Goal: Navigation & Orientation: Find specific page/section

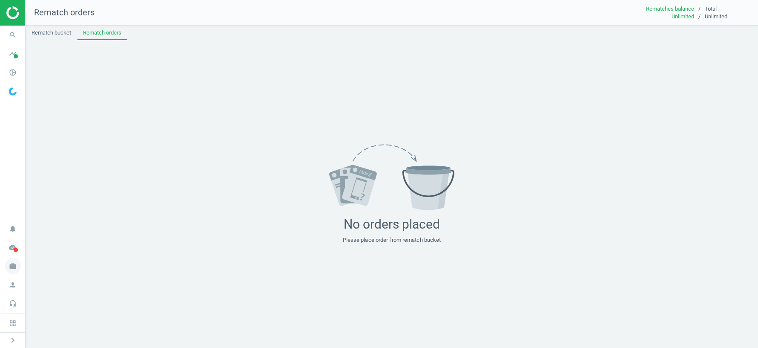
click at [16, 265] on icon "work" at bounding box center [13, 266] width 16 height 16
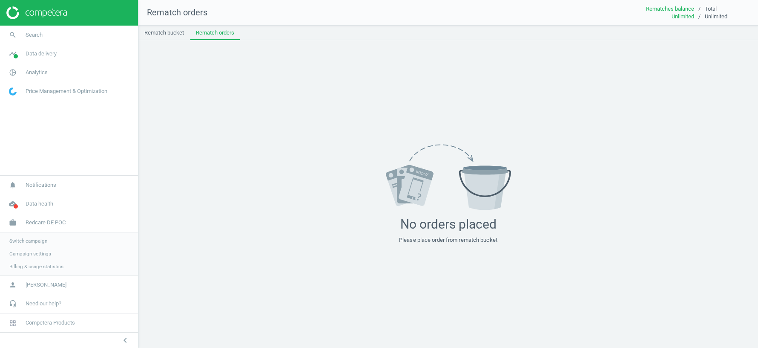
click at [42, 240] on span "Switch campaign" at bounding box center [28, 240] width 38 height 7
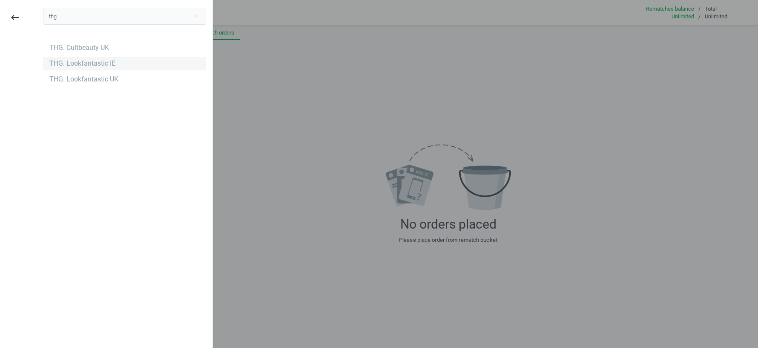
type input "thg"
click at [74, 66] on div "THG. Lookfantastic IE" at bounding box center [82, 63] width 66 height 9
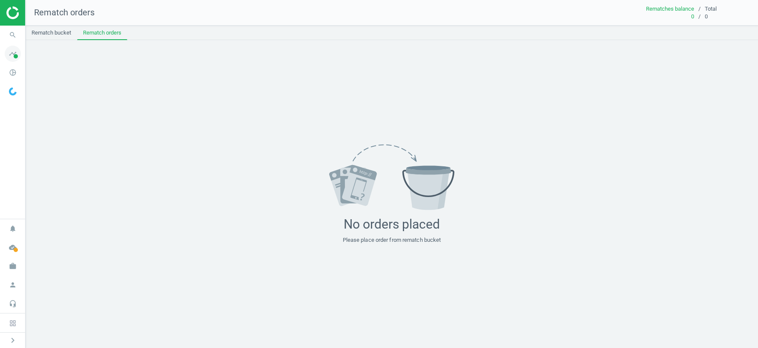
click at [12, 50] on icon "timeline" at bounding box center [13, 54] width 16 height 16
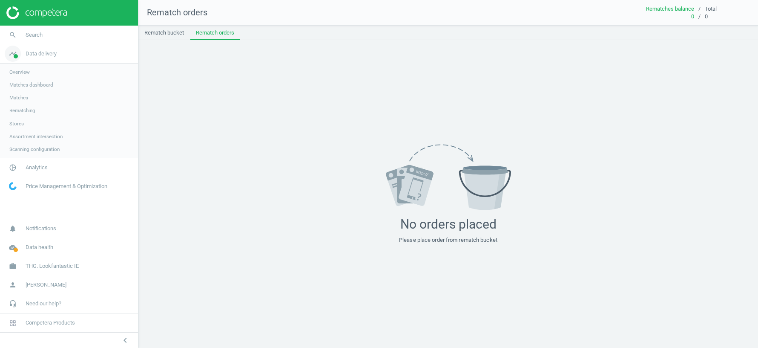
click at [15, 53] on icon "timeline" at bounding box center [13, 54] width 16 height 16
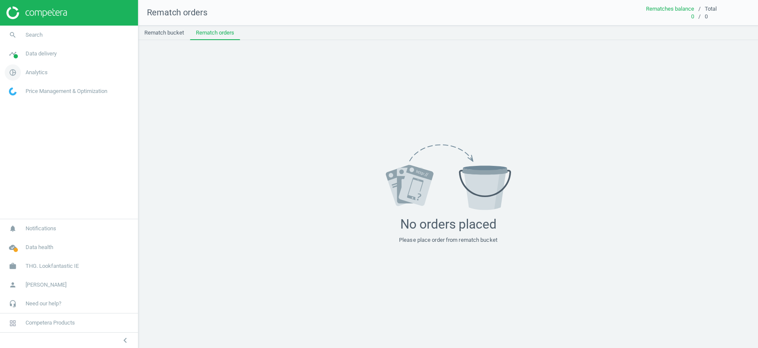
click at [17, 70] on icon "pie_chart_outlined" at bounding box center [13, 72] width 16 height 16
click at [23, 106] on span "Products" at bounding box center [19, 103] width 20 height 7
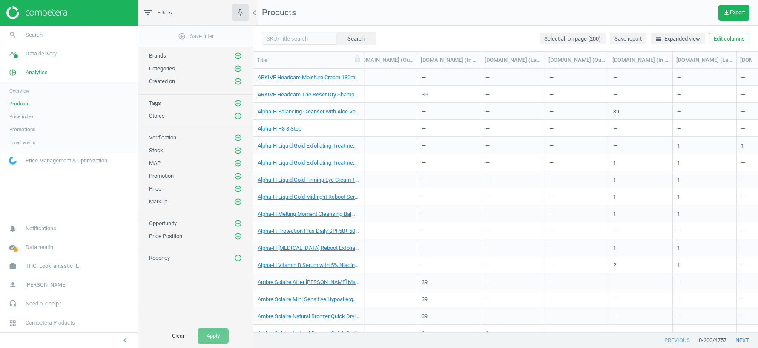
scroll to position [0, 1436]
click at [44, 268] on span "THG. Lookfantastic IE" at bounding box center [52, 266] width 53 height 8
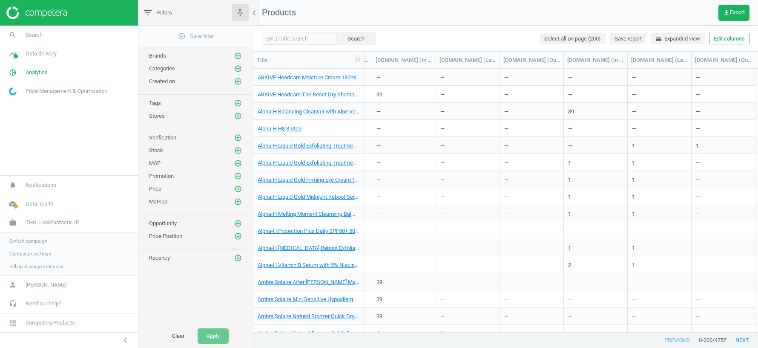
click at [37, 241] on span "Switch campaign" at bounding box center [28, 240] width 38 height 7
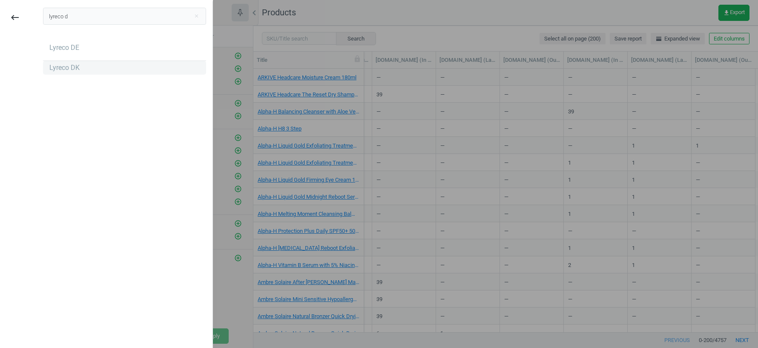
type input "lyreco d"
click at [91, 69] on div "Lyreco DK" at bounding box center [124, 68] width 163 height 14
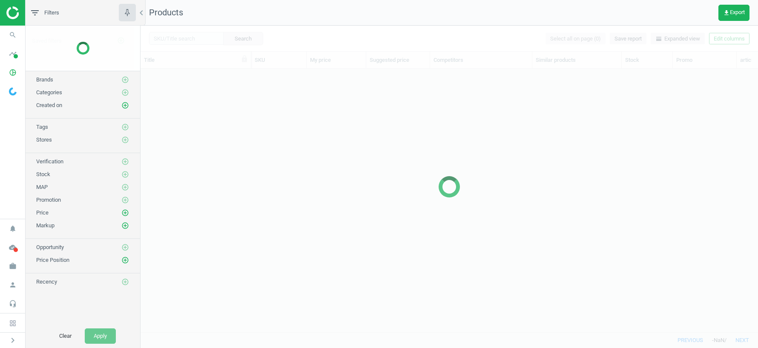
scroll to position [263, 618]
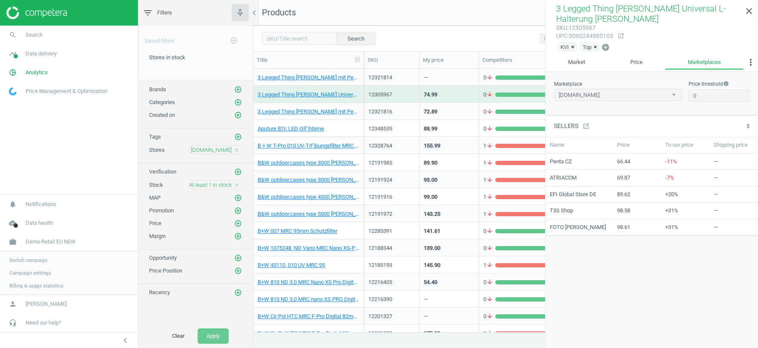
scroll to position [263, 505]
click at [28, 259] on span "Switch campaign" at bounding box center [28, 259] width 38 height 7
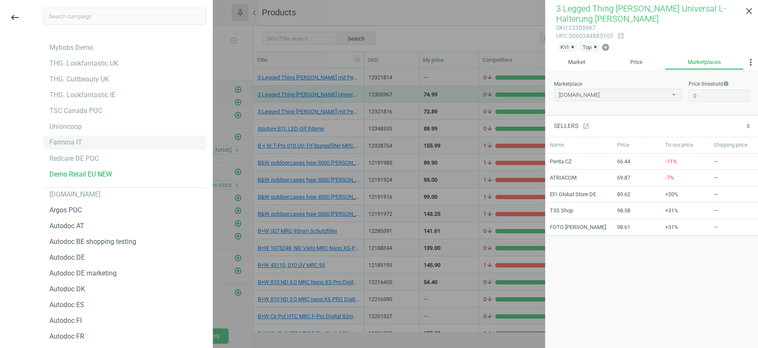
click at [71, 138] on div "Farmina IT" at bounding box center [65, 142] width 33 height 9
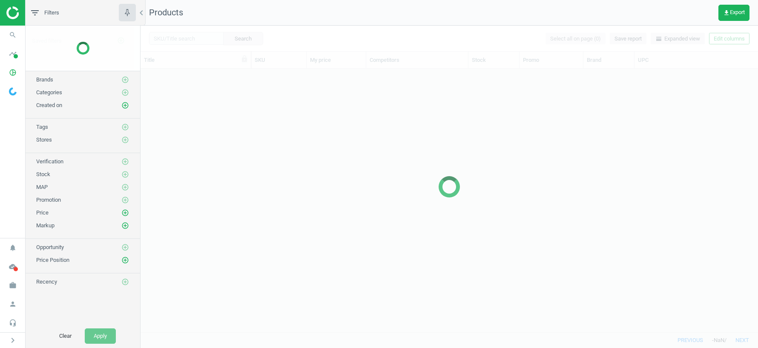
scroll to position [263, 618]
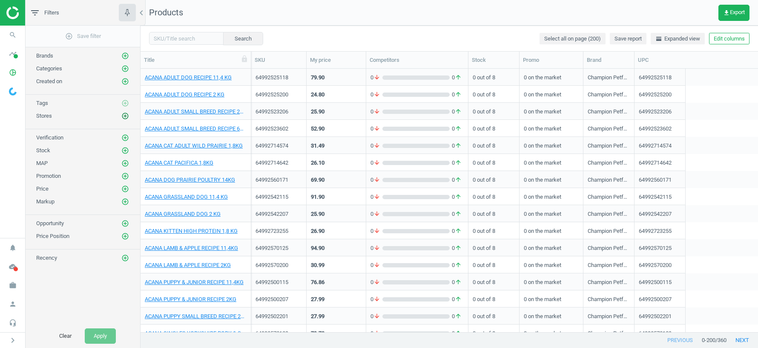
click at [124, 112] on icon "add_circle_outline" at bounding box center [125, 116] width 8 height 8
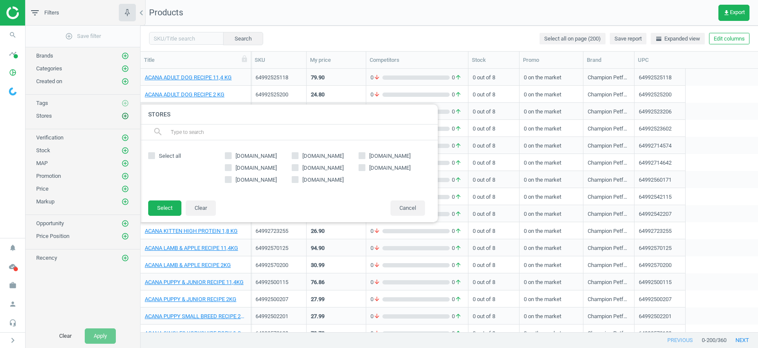
click at [124, 112] on icon "add_circle_outline" at bounding box center [125, 116] width 8 height 8
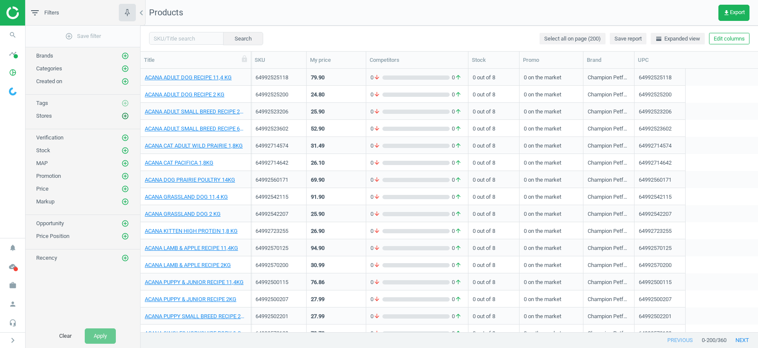
click at [124, 112] on icon "add_circle_outline" at bounding box center [125, 116] width 8 height 8
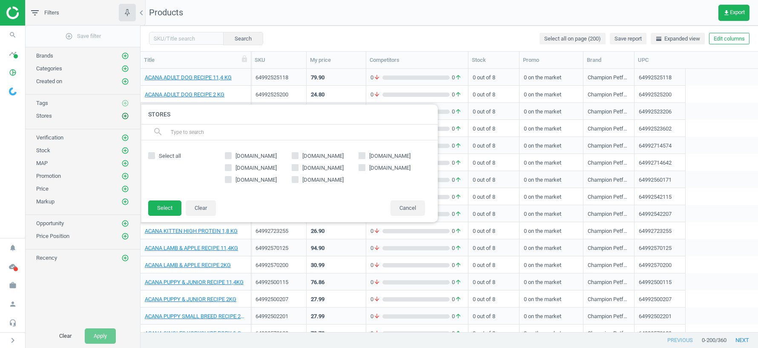
click at [124, 112] on icon "add_circle_outline" at bounding box center [125, 116] width 8 height 8
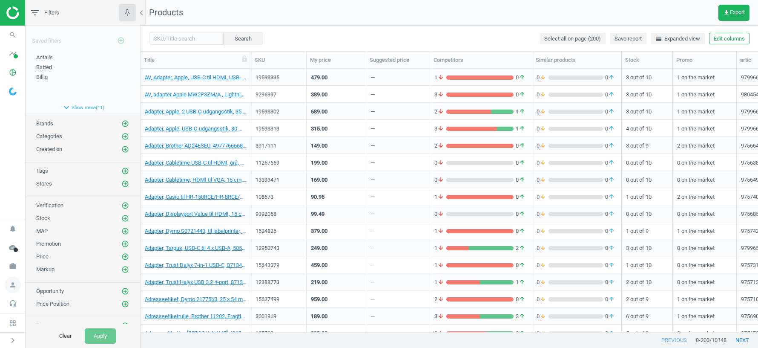
scroll to position [263, 618]
click at [13, 282] on icon "person" at bounding box center [13, 284] width 16 height 16
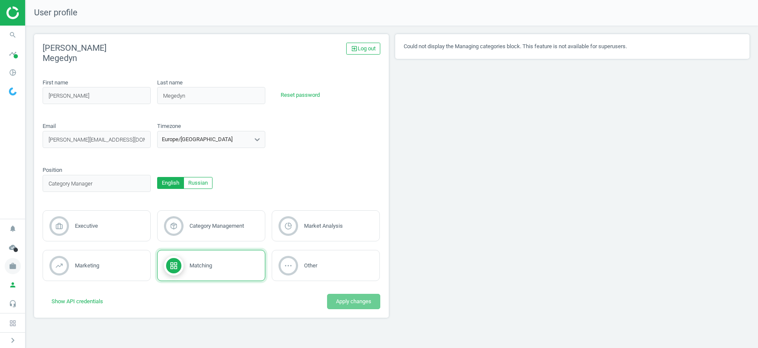
click at [13, 268] on icon "work" at bounding box center [13, 266] width 16 height 16
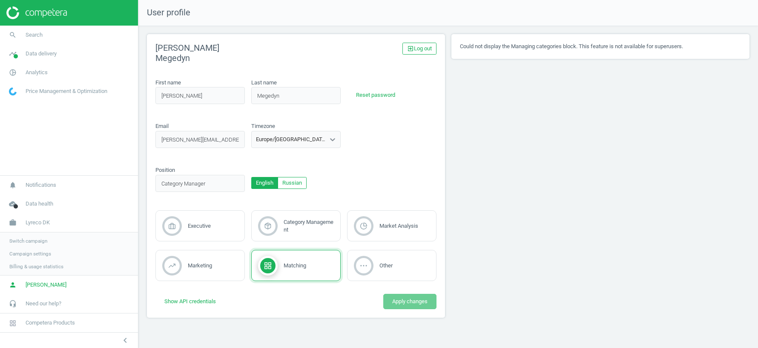
click at [34, 239] on span "Switch campaign" at bounding box center [28, 240] width 38 height 7
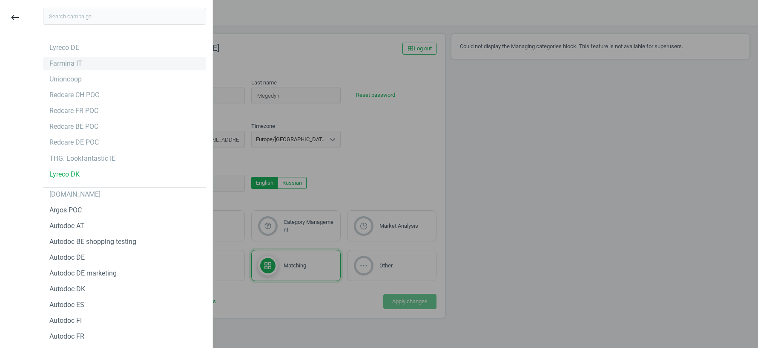
click at [69, 63] on div "Farmina IT" at bounding box center [65, 63] width 33 height 9
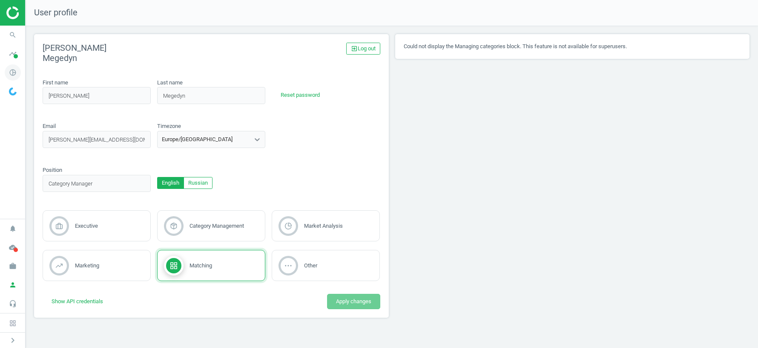
click at [14, 70] on icon "pie_chart_outlined" at bounding box center [13, 72] width 16 height 16
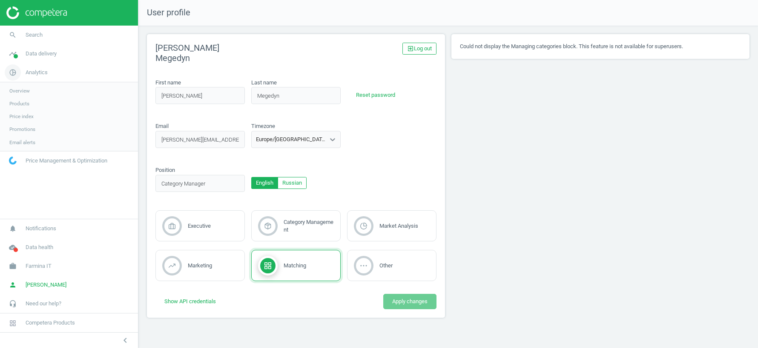
click at [14, 71] on icon "pie_chart_outlined" at bounding box center [13, 72] width 16 height 16
click at [35, 55] on span "Data delivery" at bounding box center [41, 54] width 31 height 8
click at [19, 125] on span "Stores" at bounding box center [16, 123] width 14 height 7
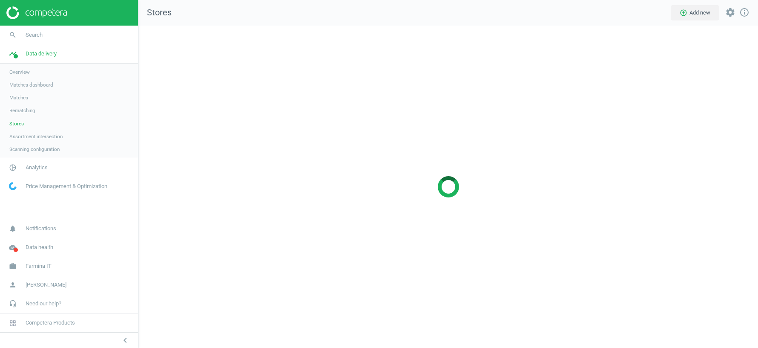
scroll to position [322, 620]
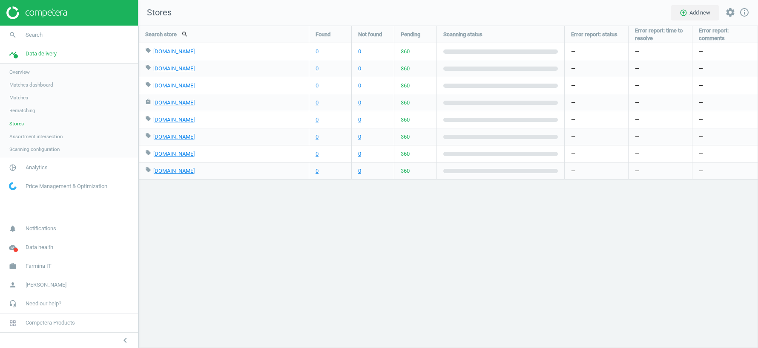
click at [213, 213] on div "Search store search Found Not found Pending Scanning status Error report: statu…" at bounding box center [448, 187] width 620 height 322
